Goal: Task Accomplishment & Management: Use online tool/utility

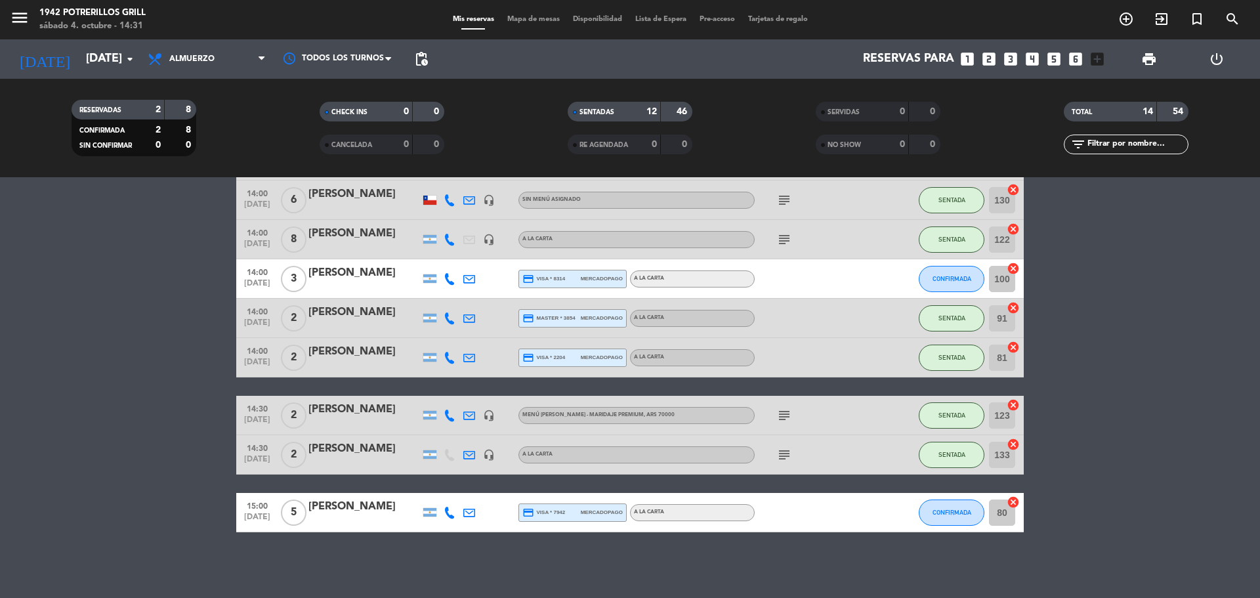
scroll to position [39, 0]
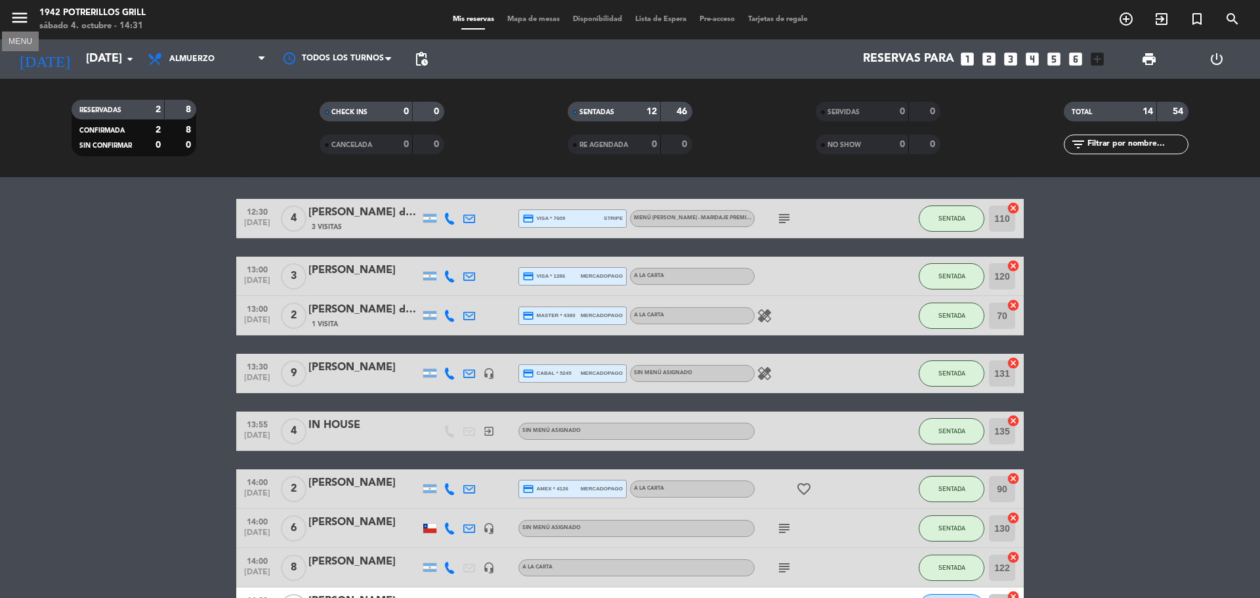
click at [19, 20] on icon "menu" at bounding box center [20, 18] width 20 height 20
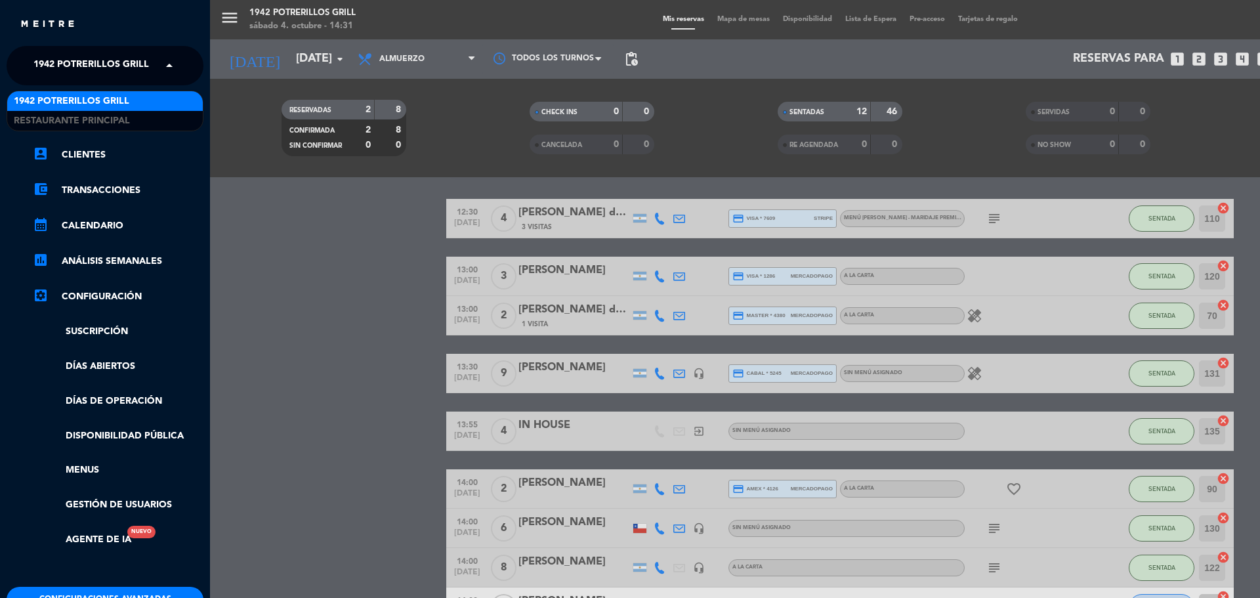
click at [88, 68] on span "1942 Potrerillos Grill" at bounding box center [91, 66] width 116 height 28
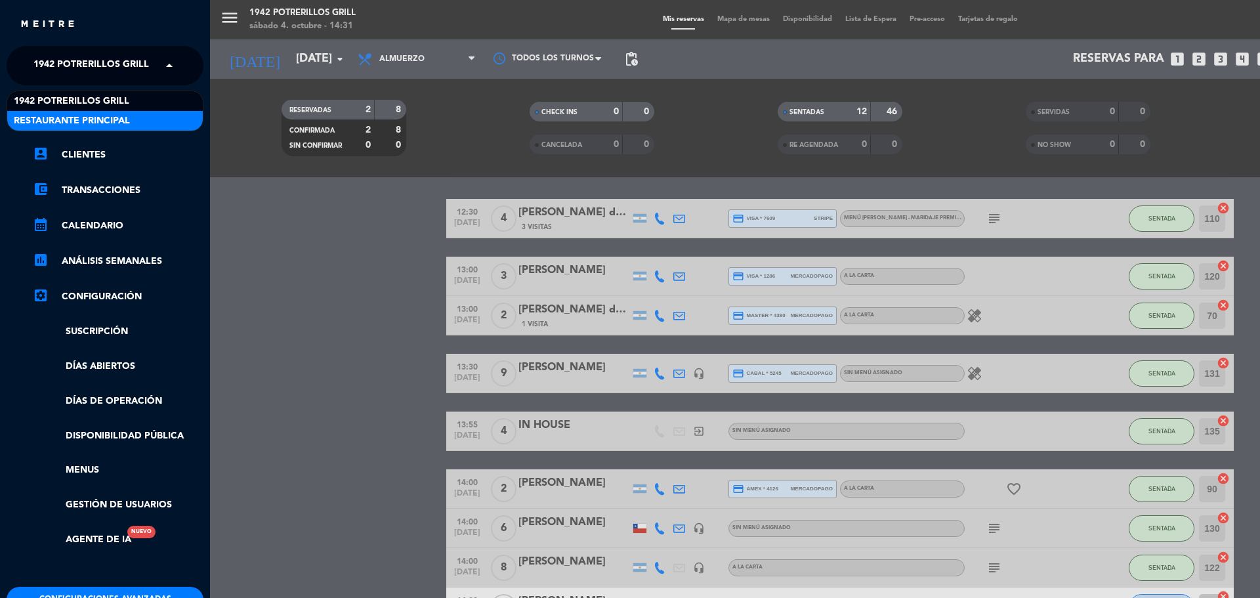
click at [106, 114] on span "Restaurante Principal" at bounding box center [72, 121] width 116 height 15
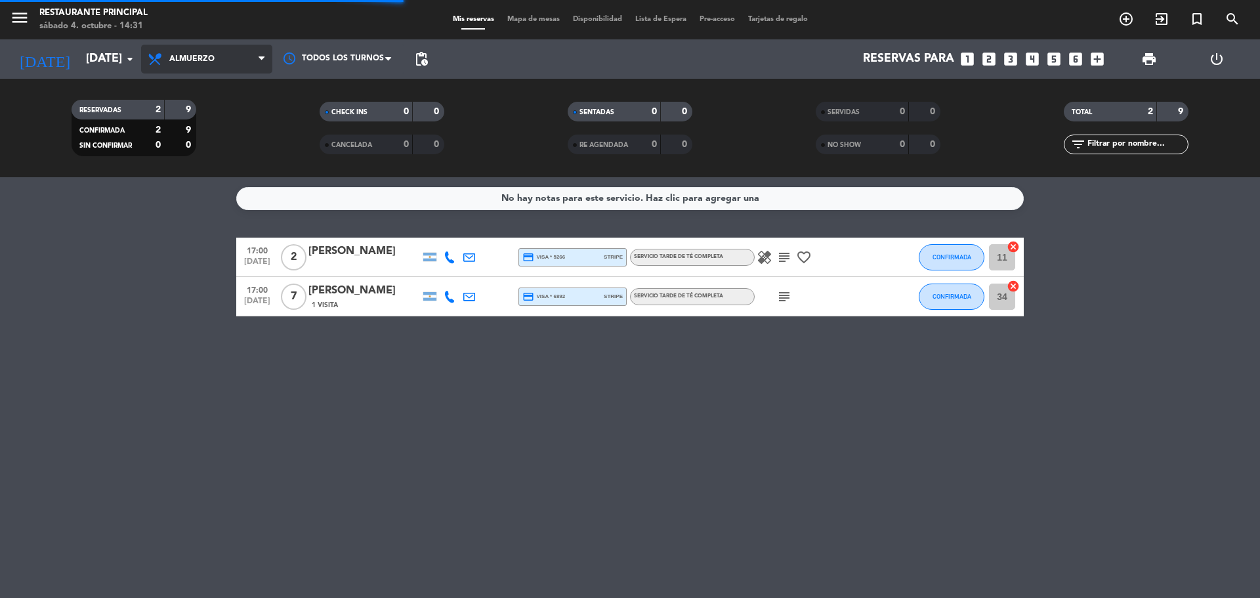
scroll to position [0, 0]
click at [199, 66] on span "Almuerzo" at bounding box center [206, 59] width 131 height 29
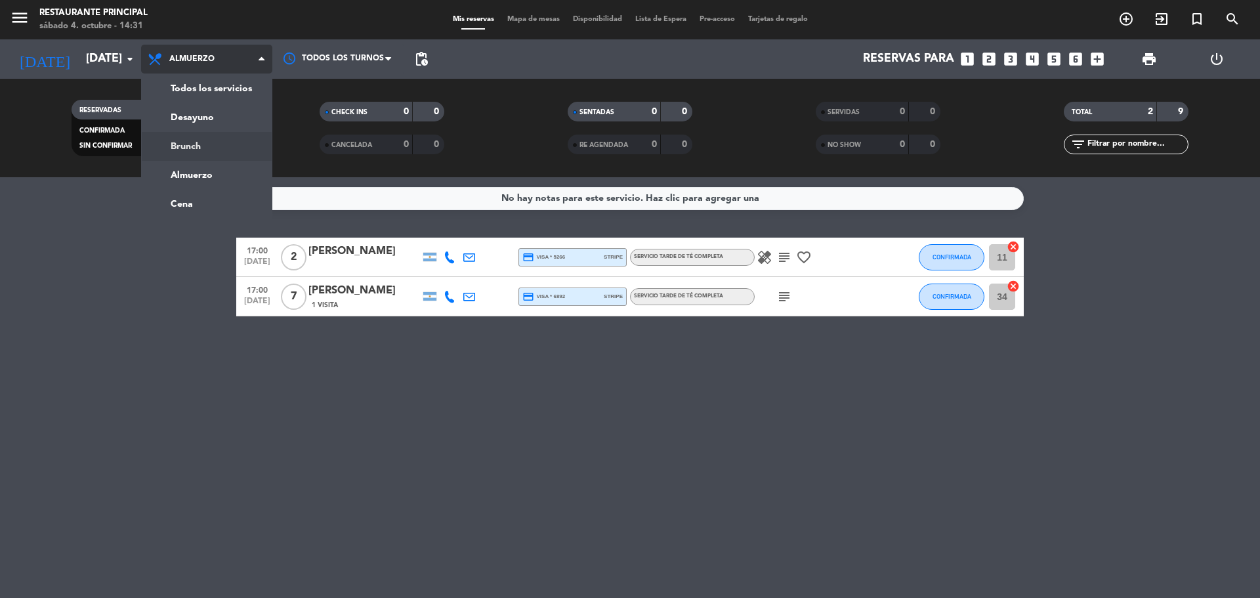
click at [210, 150] on div "menu Restaurante Principal [DATE] 4. octubre - 14:31 Mis reservas Mapa de mesas…" at bounding box center [630, 88] width 1260 height 177
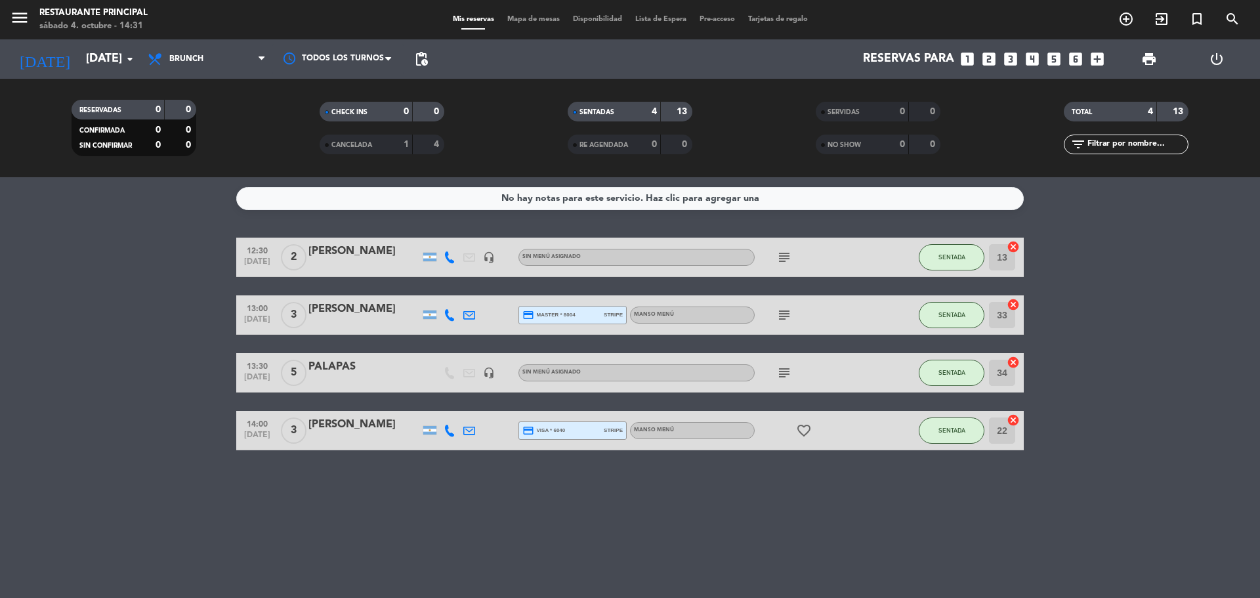
click at [782, 255] on icon "subject" at bounding box center [785, 257] width 16 height 16
click at [783, 314] on icon "subject" at bounding box center [785, 315] width 16 height 16
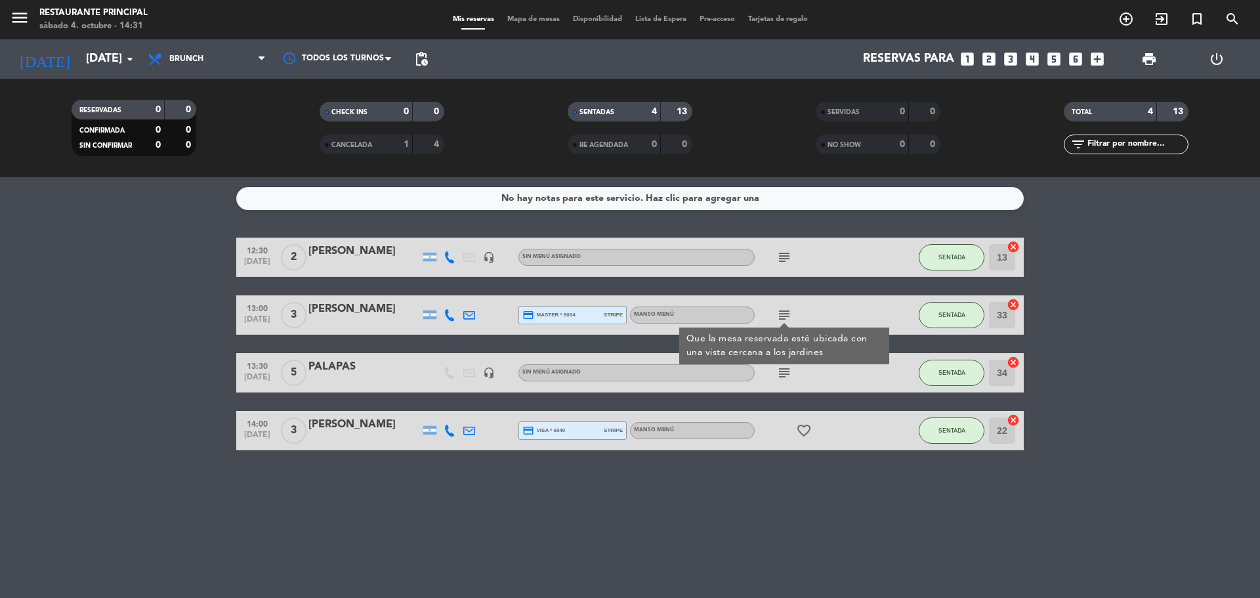
click at [790, 366] on icon "subject" at bounding box center [785, 373] width 16 height 16
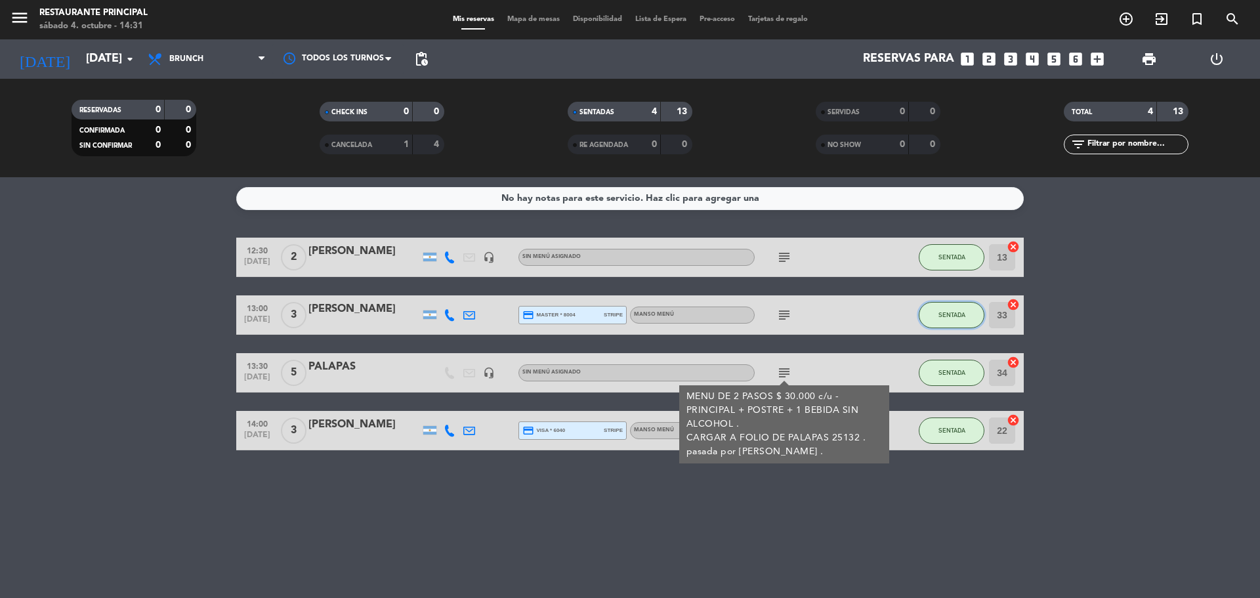
click at [962, 316] on span "SENTADA" at bounding box center [952, 314] width 27 height 7
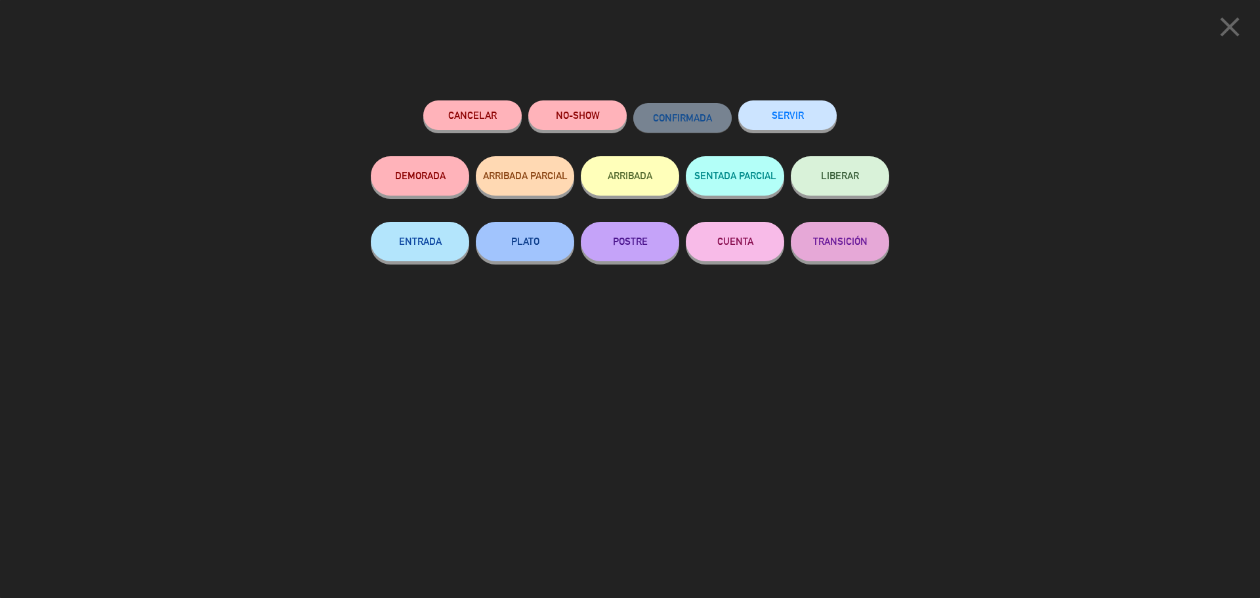
click at [795, 102] on div "SERVIR" at bounding box center [787, 128] width 98 height 56
click at [800, 113] on button "SERVIR" at bounding box center [787, 115] width 98 height 30
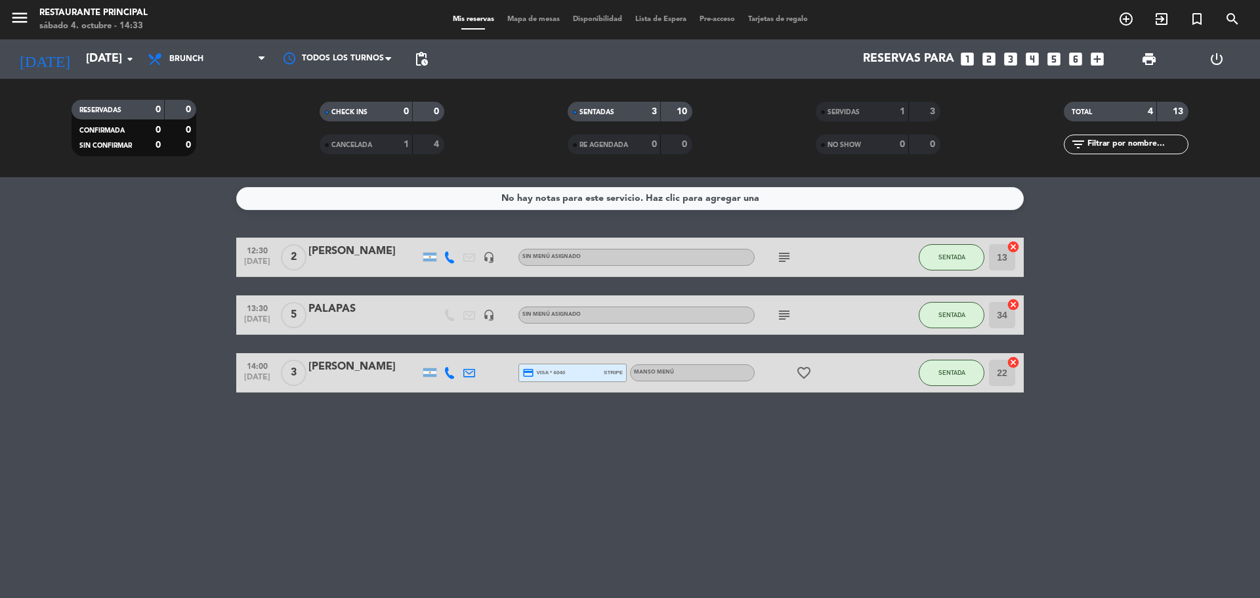
click at [656, 542] on div "No hay notas para este servicio. Haz clic para agregar una 12:30 [DATE] 2 [PERS…" at bounding box center [630, 387] width 1260 height 421
click at [662, 537] on div "No hay notas para este servicio. Haz clic para agregar una 12:30 [DATE] 2 [PERS…" at bounding box center [630, 387] width 1260 height 421
click at [645, 537] on div "No hay notas para este servicio. Haz clic para agregar una 12:30 [DATE] 2 [PERS…" at bounding box center [630, 387] width 1260 height 421
click at [667, 519] on div "No hay notas para este servicio. Haz clic para agregar una 12:30 [DATE] 2 [PERS…" at bounding box center [630, 387] width 1260 height 421
click at [800, 370] on icon "favorite_border" at bounding box center [804, 373] width 16 height 16
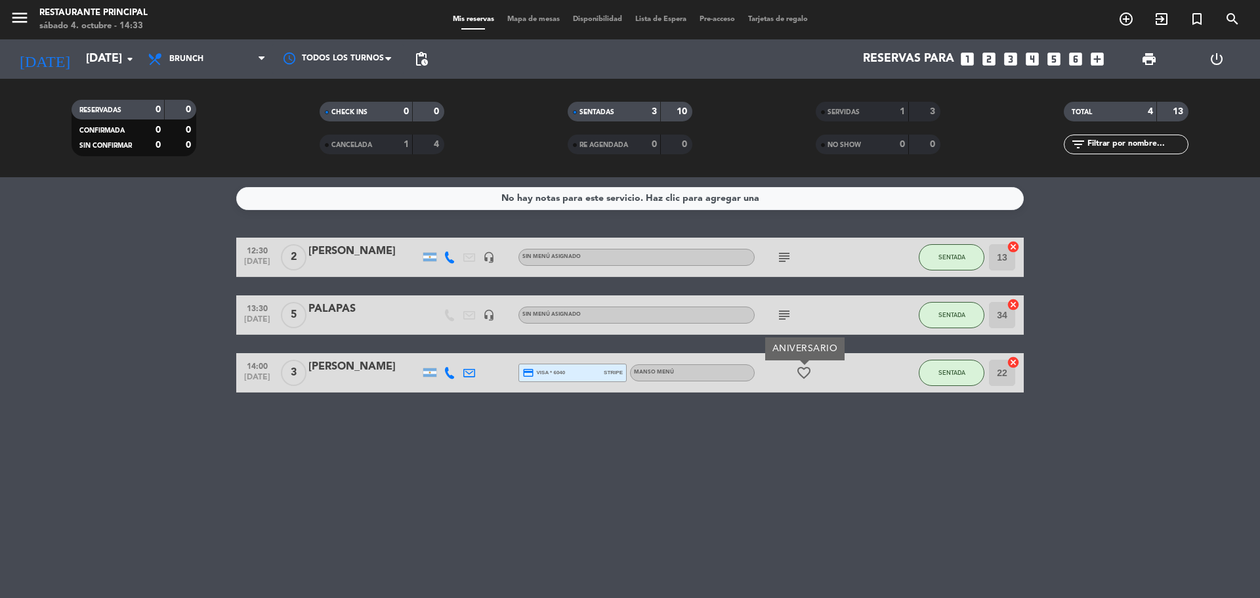
click at [807, 423] on div "No hay notas para este servicio. Haz clic para agregar una 12:30 [DATE] 2 [PERS…" at bounding box center [630, 387] width 1260 height 421
click at [838, 466] on div "No hay notas para este servicio. Haz clic para agregar una 12:30 [DATE] 2 [PERS…" at bounding box center [630, 387] width 1260 height 421
click at [838, 463] on div "No hay notas para este servicio. Haz clic para agregar una 12:30 [DATE] 2 [PERS…" at bounding box center [630, 387] width 1260 height 421
click at [840, 455] on div "No hay notas para este servicio. Haz clic para agregar una 12:30 [DATE] 2 [PERS…" at bounding box center [630, 387] width 1260 height 421
click at [841, 453] on div "No hay notas para este servicio. Haz clic para agregar una 12:30 [DATE] 2 [PERS…" at bounding box center [630, 387] width 1260 height 421
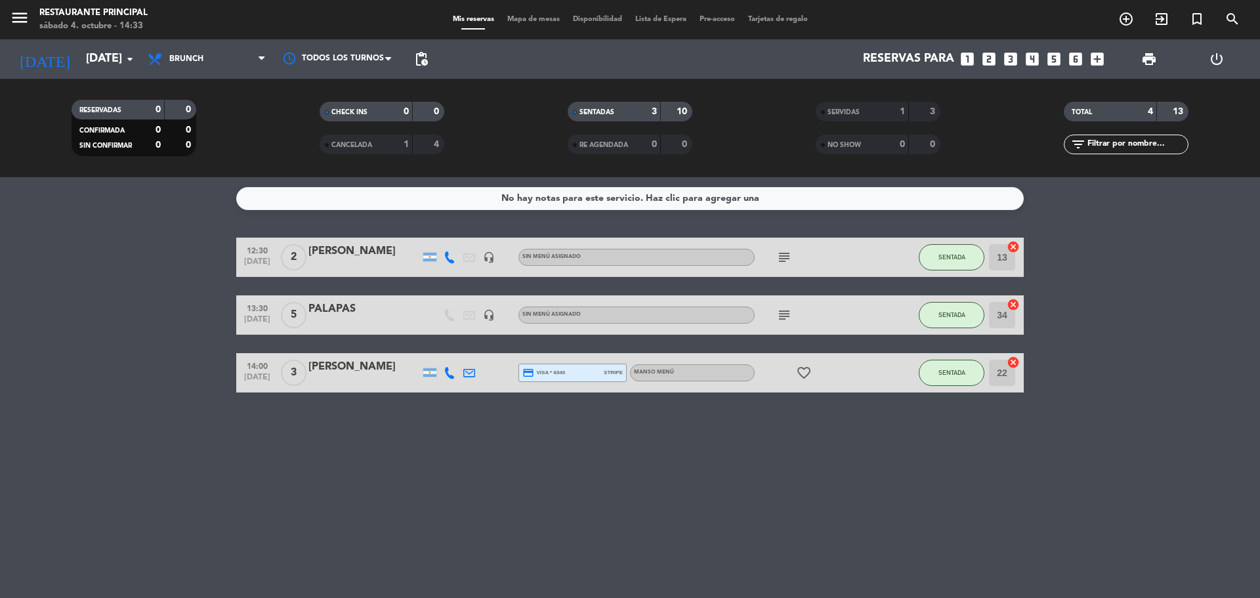
drag, startPoint x: 841, startPoint y: 452, endPoint x: 813, endPoint y: 458, distance: 28.7
click at [841, 451] on div "No hay notas para este servicio. Haz clic para agregar una 12:30 [DATE] 2 [PERS…" at bounding box center [630, 387] width 1260 height 421
click at [430, 578] on div "No hay notas para este servicio. Haz clic para agregar una 12:30 [DATE] 2 [PERS…" at bounding box center [630, 387] width 1260 height 421
click at [787, 314] on icon "subject" at bounding box center [785, 315] width 16 height 16
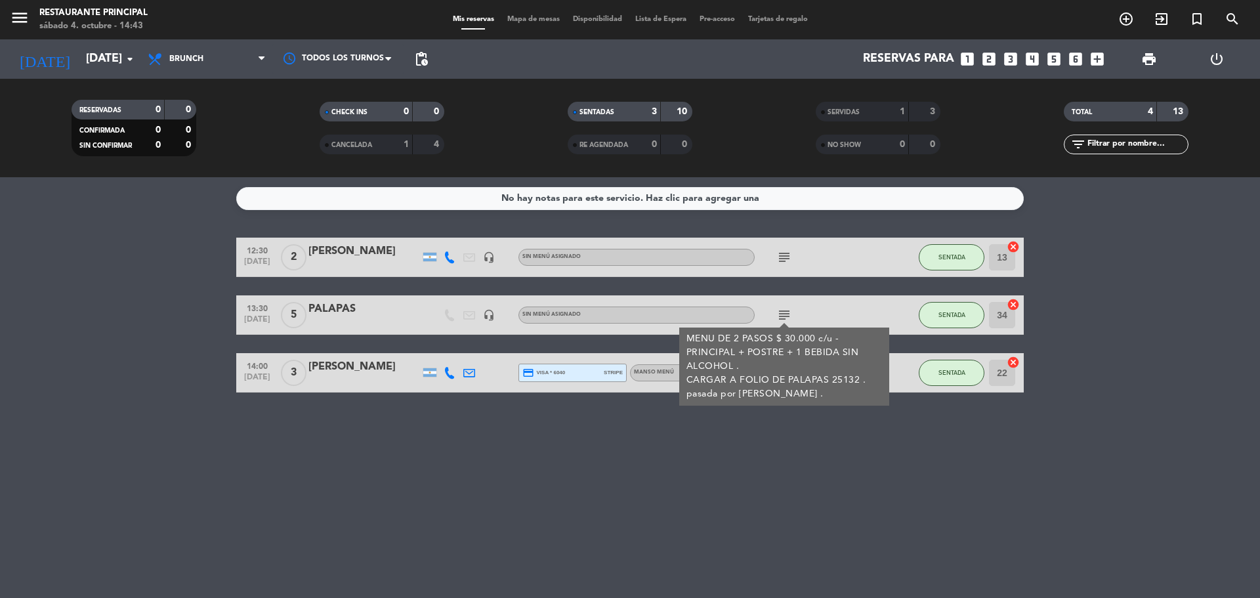
click at [849, 517] on div "No hay notas para este servicio. Haz clic para agregar una 12:30 [DATE] 2 [PERS…" at bounding box center [630, 387] width 1260 height 421
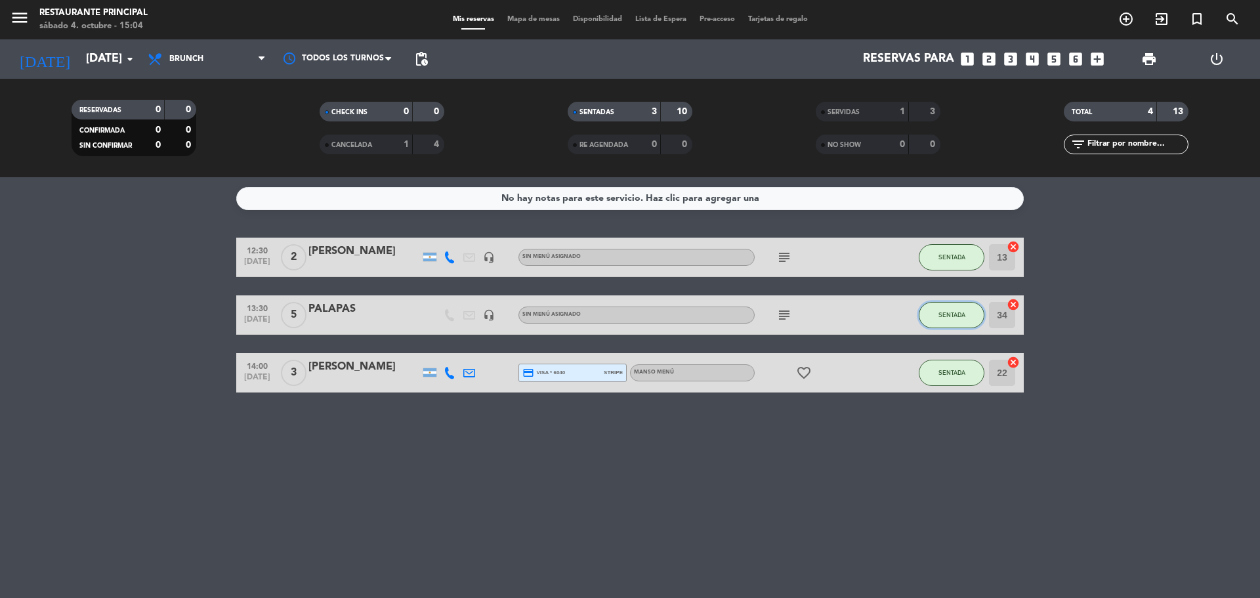
click at [945, 314] on span "SENTADA" at bounding box center [952, 314] width 27 height 7
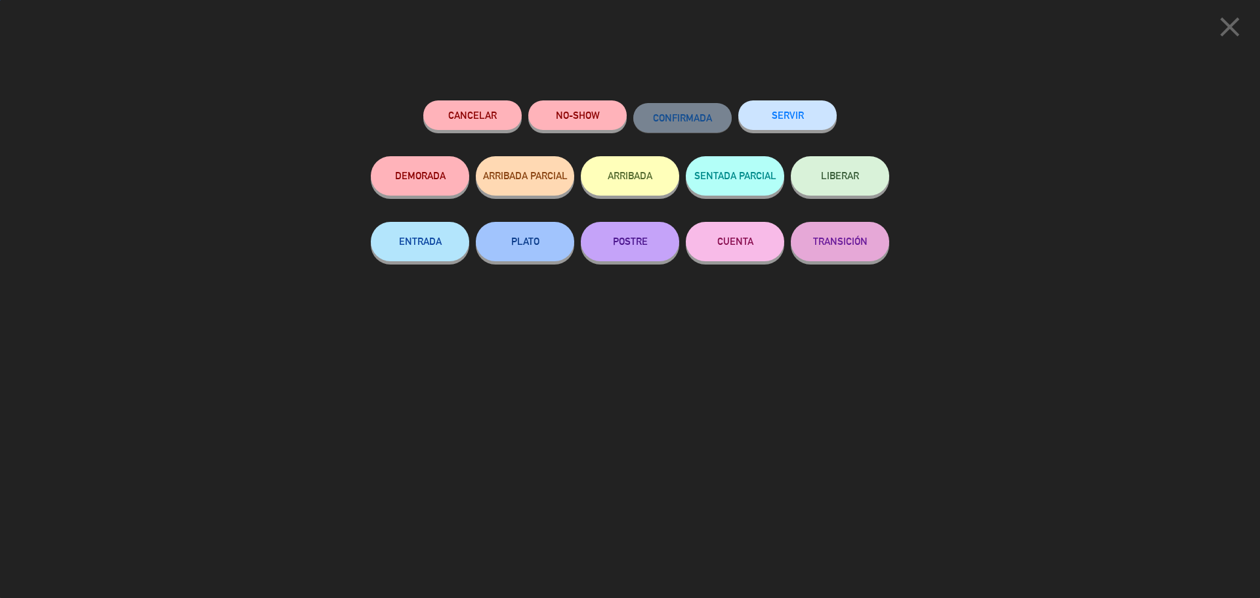
click at [790, 114] on button "SERVIR" at bounding box center [787, 115] width 98 height 30
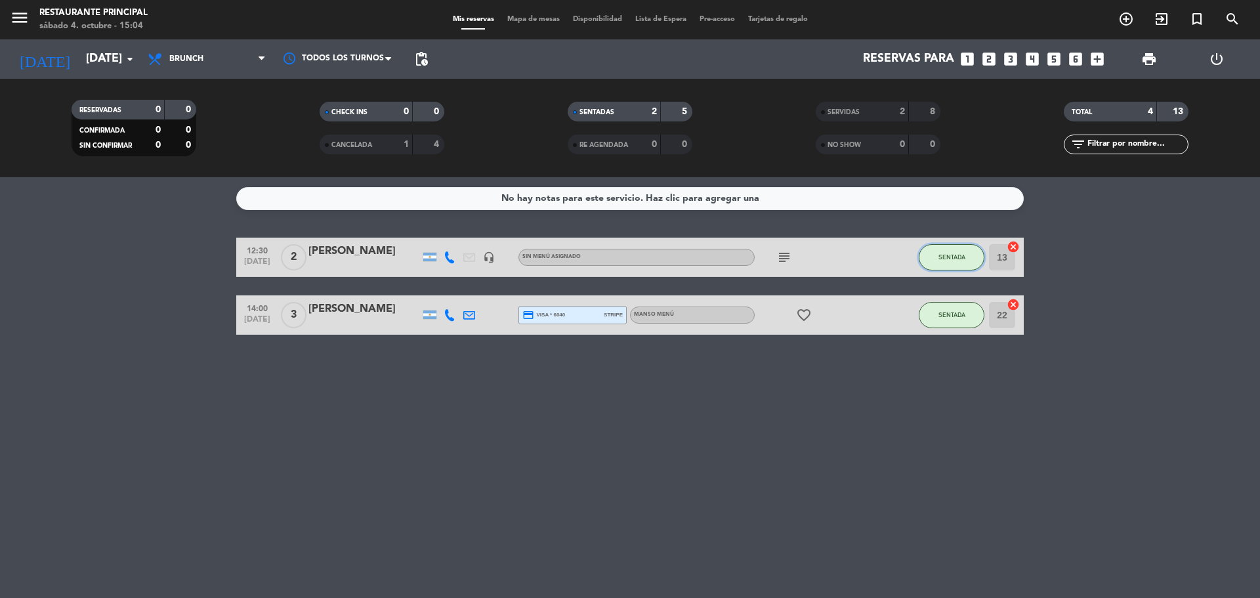
click at [945, 265] on button "SENTADA" at bounding box center [952, 257] width 66 height 26
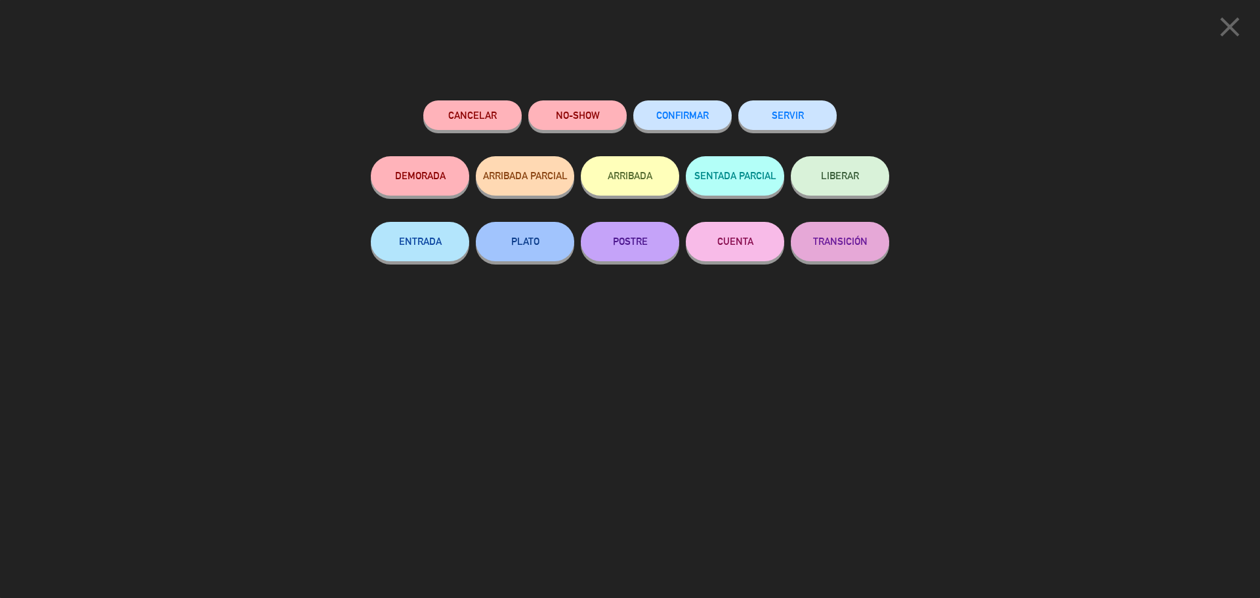
click at [802, 113] on button "SERVIR" at bounding box center [787, 115] width 98 height 30
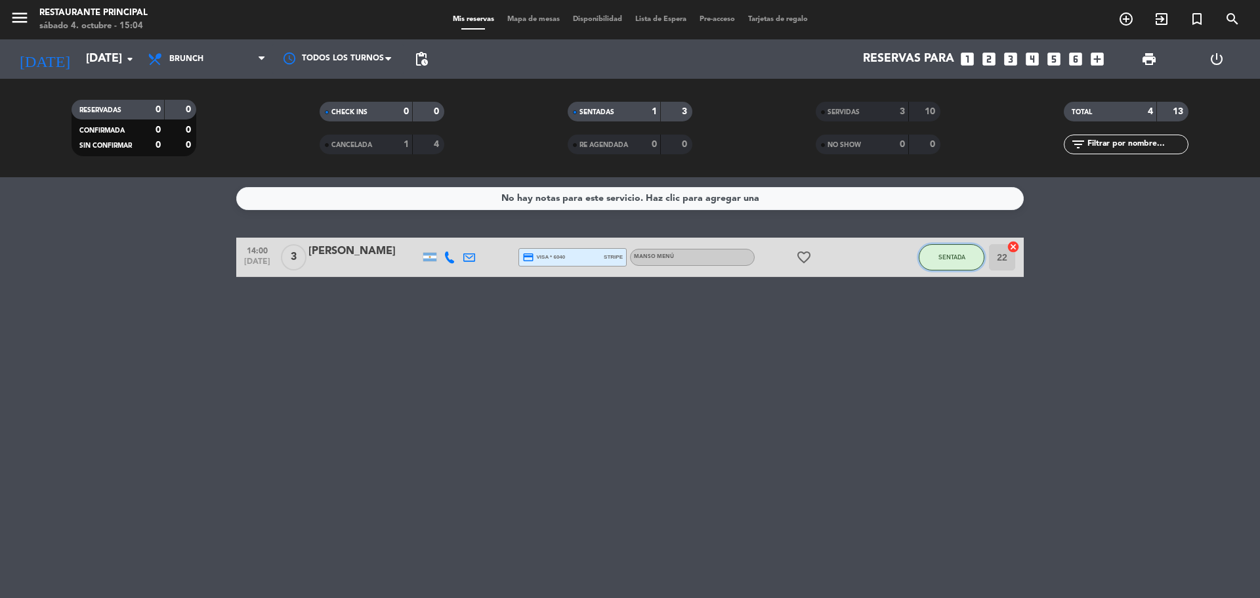
click at [928, 259] on button "SENTADA" at bounding box center [952, 257] width 66 height 26
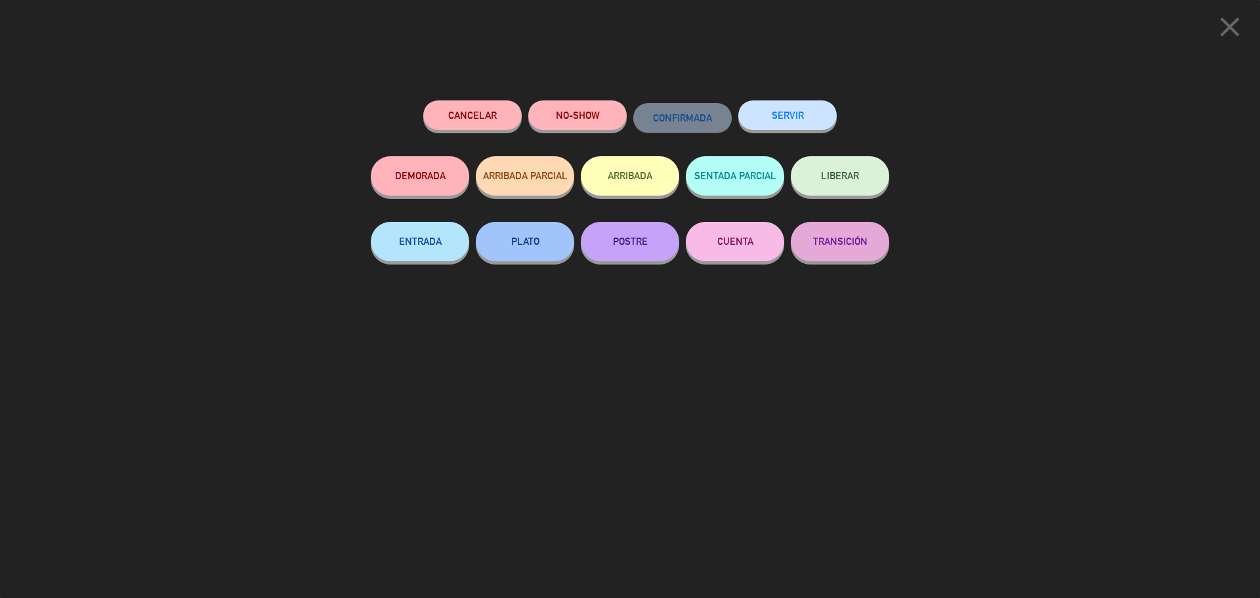
click at [813, 111] on button "SERVIR" at bounding box center [787, 115] width 98 height 30
